Goal: Information Seeking & Learning: Learn about a topic

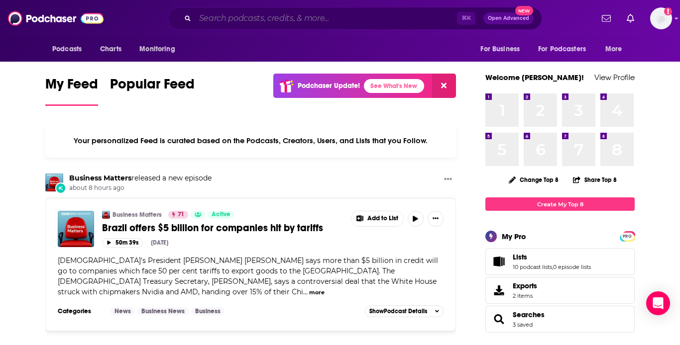
click at [215, 24] on input "Search podcasts, credits, & more..." at bounding box center [326, 18] width 262 height 16
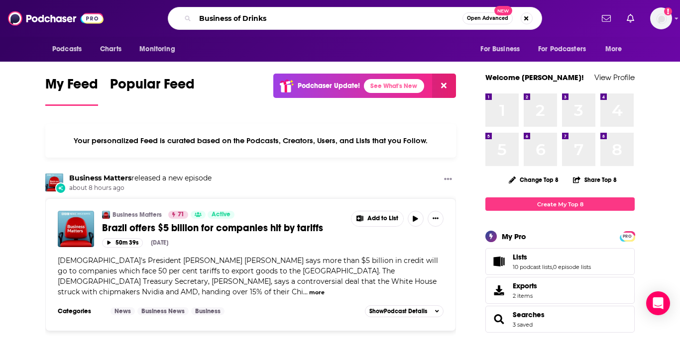
type input "Business of Drinks"
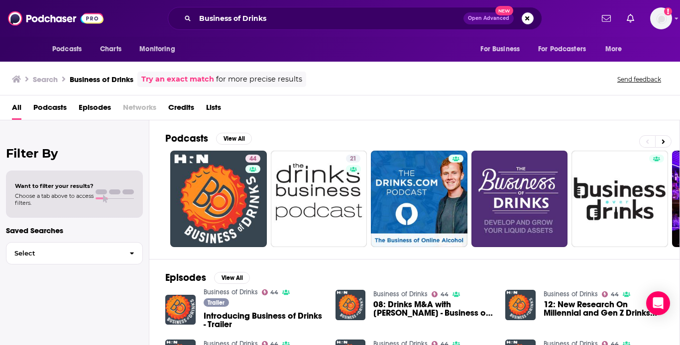
click at [229, 318] on span "Introducing Business of Drinks - Trailer" at bounding box center [264, 320] width 120 height 17
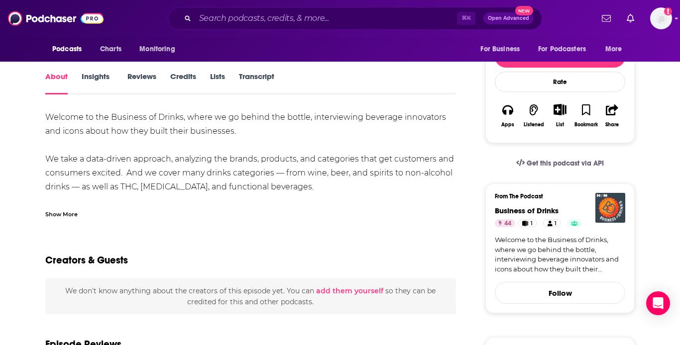
scroll to position [104, 0]
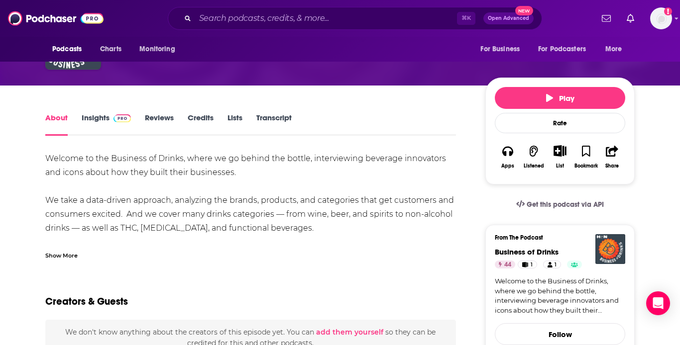
click at [94, 124] on link "Insights" at bounding box center [106, 124] width 49 height 23
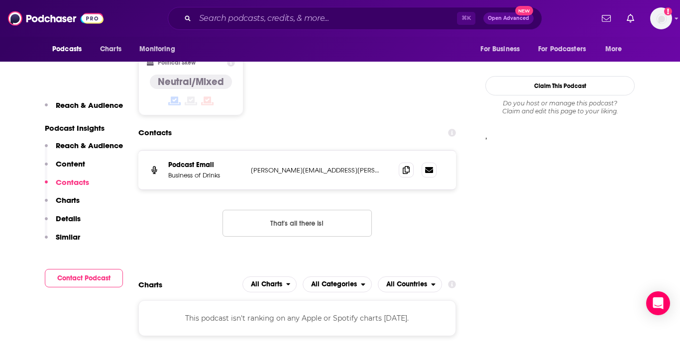
scroll to position [858, 0]
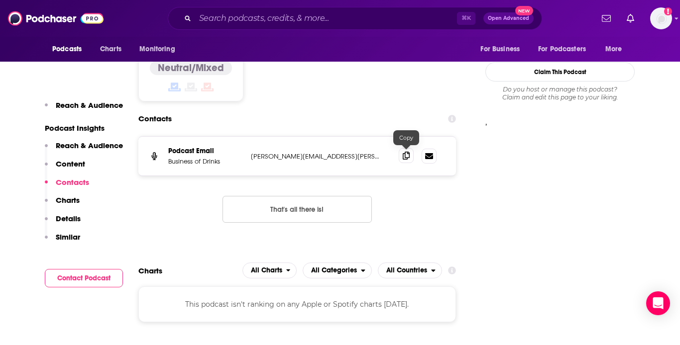
click at [410, 157] on span at bounding box center [406, 155] width 15 height 15
